Goal: Find specific page/section: Find specific page/section

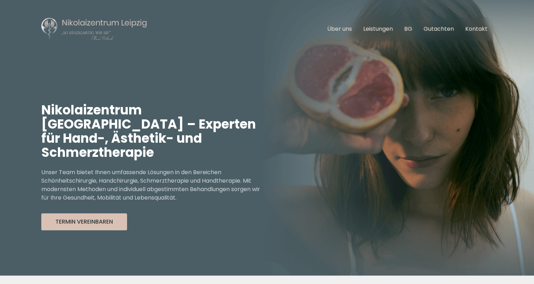
click at [98, 213] on button "Termin Vereinbaren" at bounding box center [84, 221] width 86 height 17
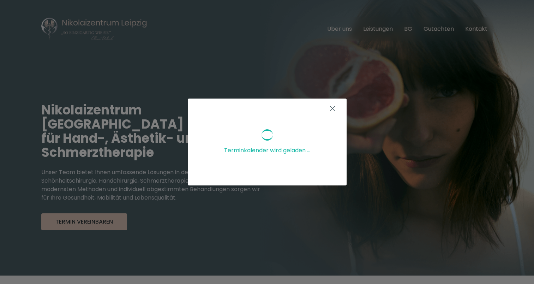
click at [333, 111] on icon at bounding box center [332, 108] width 8 height 8
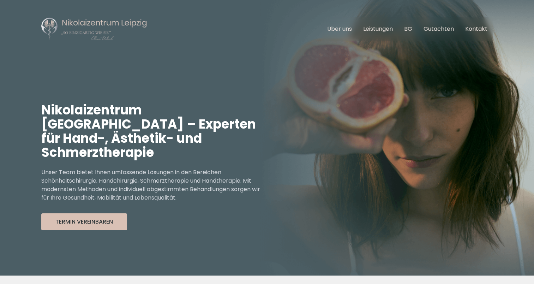
click at [464, 28] on ul "Über uns Leistungen BG Gutachten Kontakt" at bounding box center [406, 29] width 171 height 20
click at [468, 28] on link "Kontakt" at bounding box center [476, 29] width 22 height 8
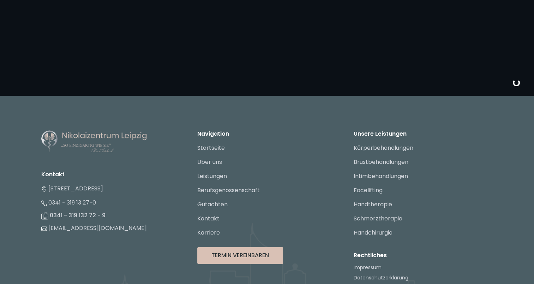
scroll to position [1099, 0]
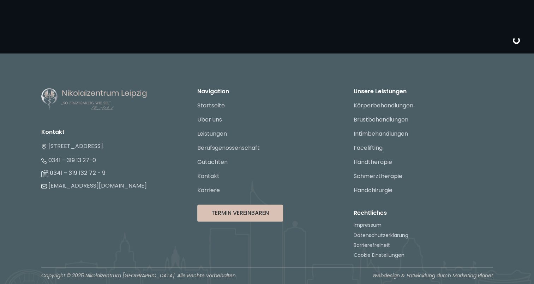
click at [371, 223] on link "Impressum" at bounding box center [367, 224] width 28 height 7
